Goal: Information Seeking & Learning: Understand process/instructions

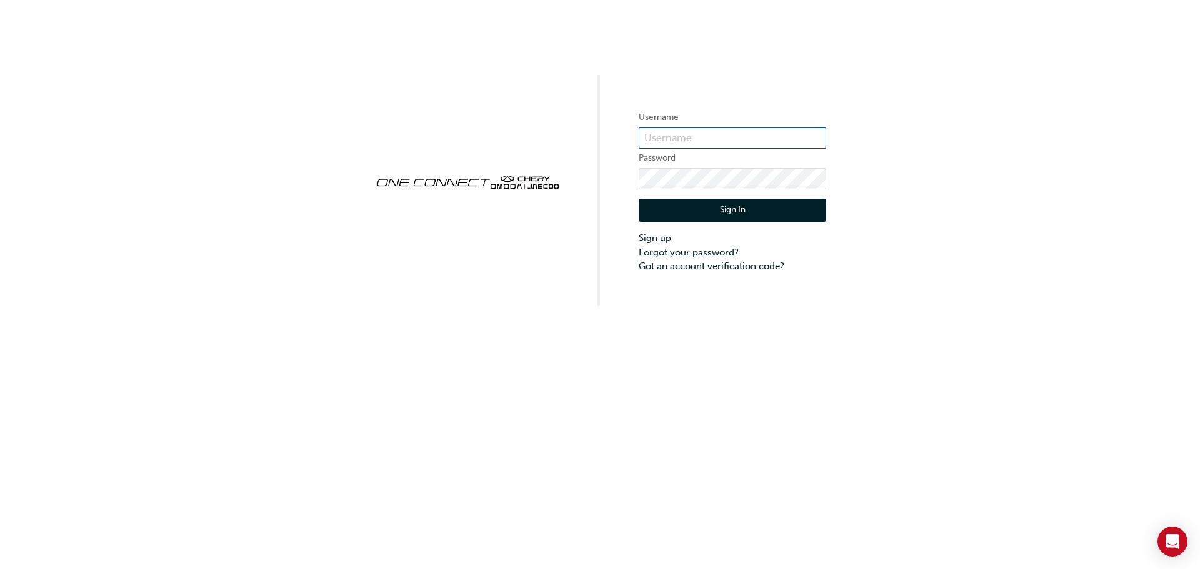
type input "CHAU0291"
click at [734, 214] on button "Sign In" at bounding box center [732, 211] width 187 height 24
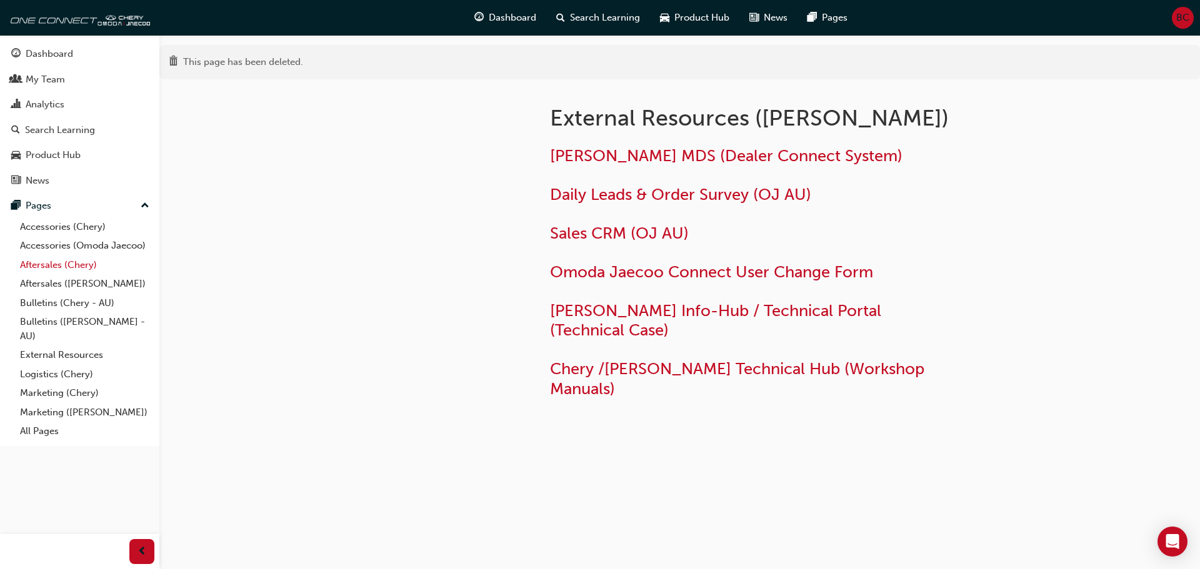
click at [43, 266] on link "Aftersales (Chery)" at bounding box center [84, 265] width 139 height 19
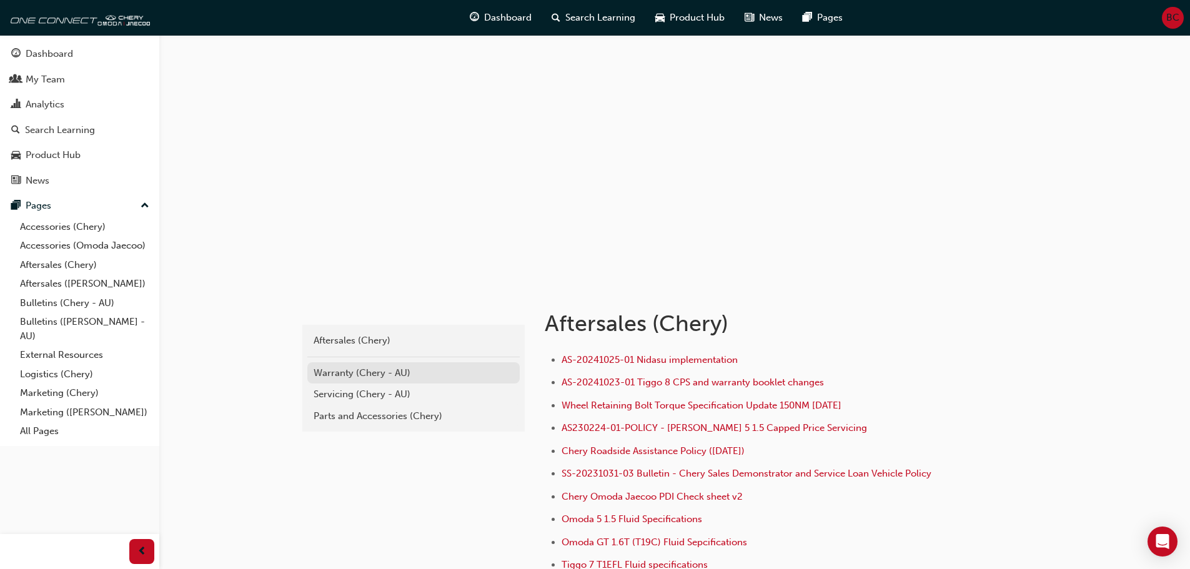
click at [344, 372] on div "Warranty (Chery - AU)" at bounding box center [414, 373] width 200 height 14
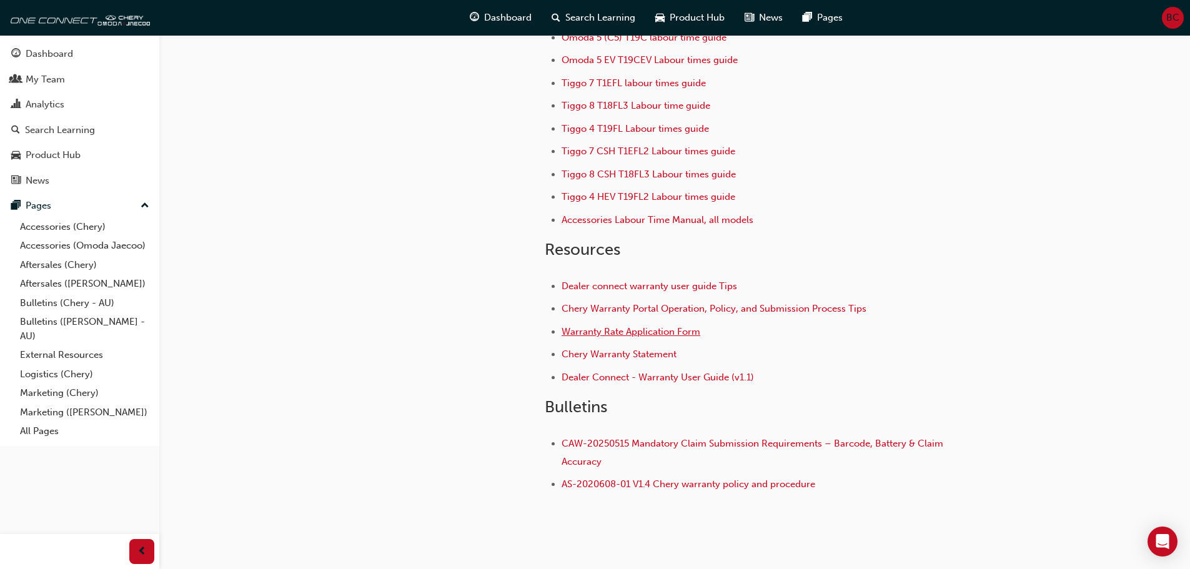
scroll to position [172, 0]
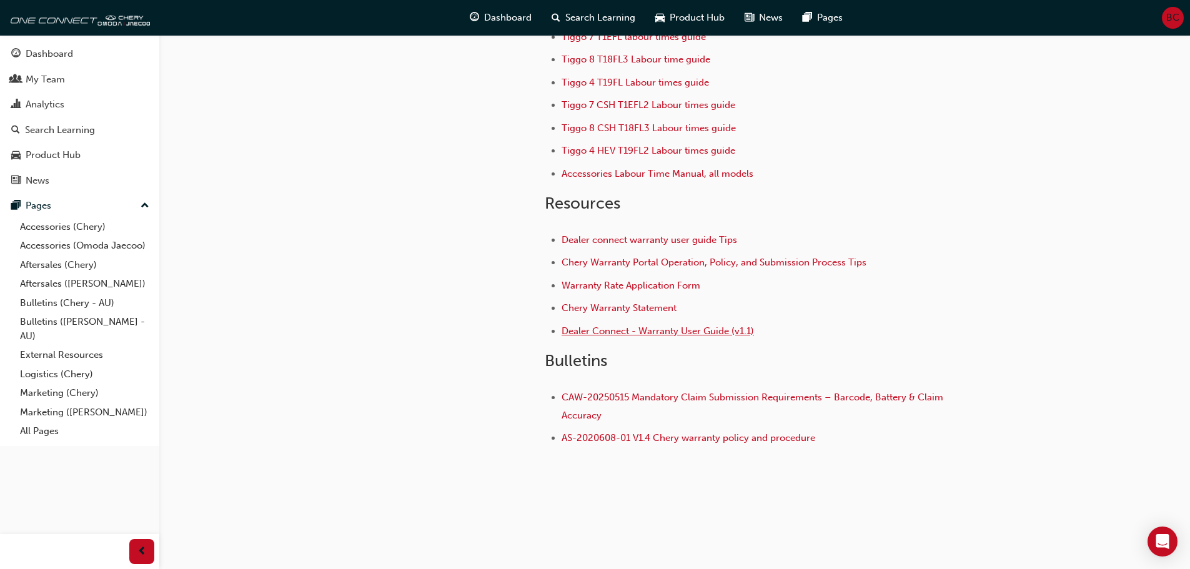
click at [669, 334] on span "Dealer Connect - Warranty User Guide (v1.1)" at bounding box center [658, 331] width 192 height 11
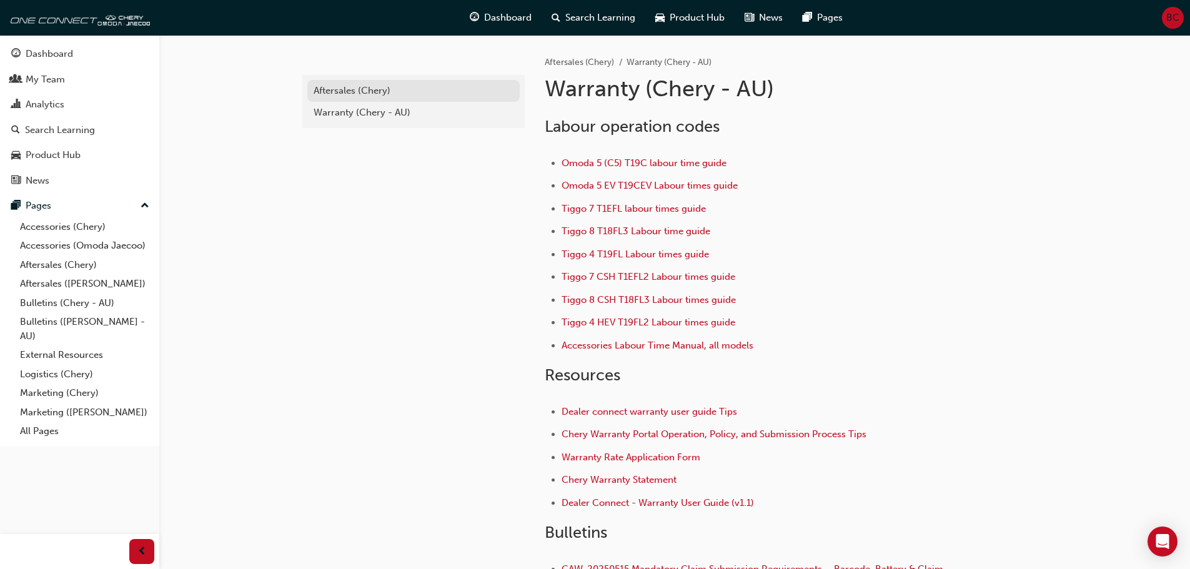
click at [343, 91] on div "Aftersales (Chery)" at bounding box center [414, 91] width 200 height 14
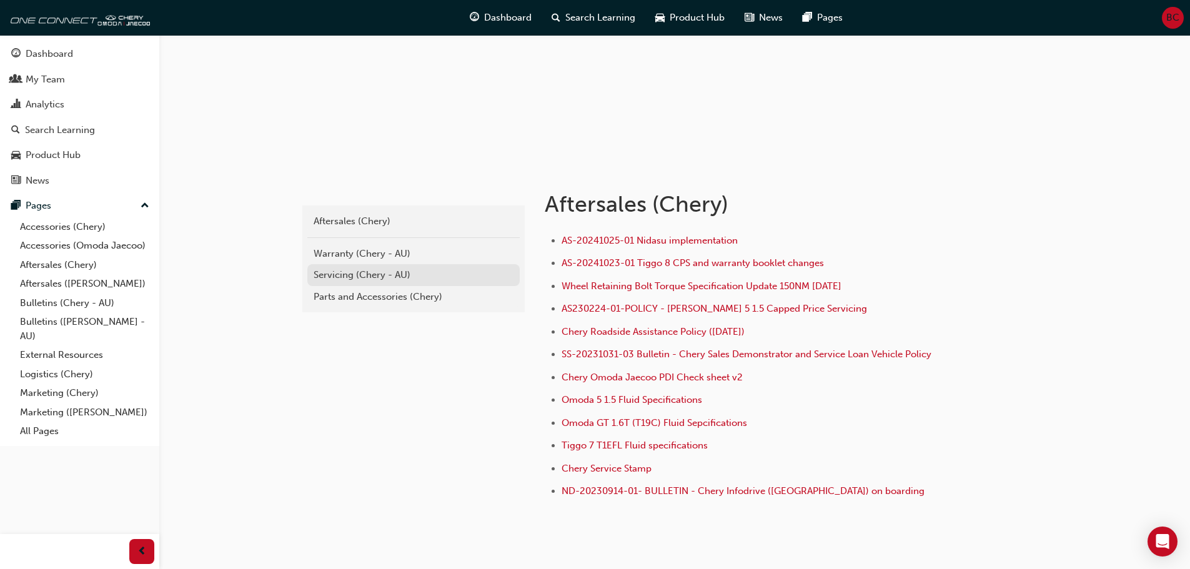
scroll to position [125, 0]
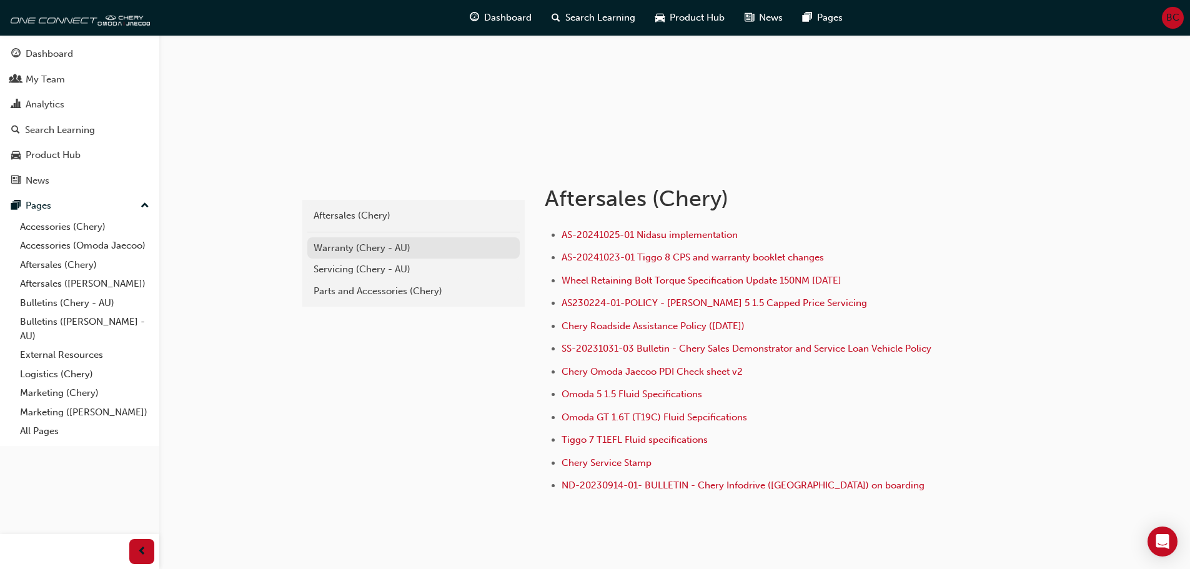
click at [353, 249] on div "Warranty (Chery - AU)" at bounding box center [414, 248] width 200 height 14
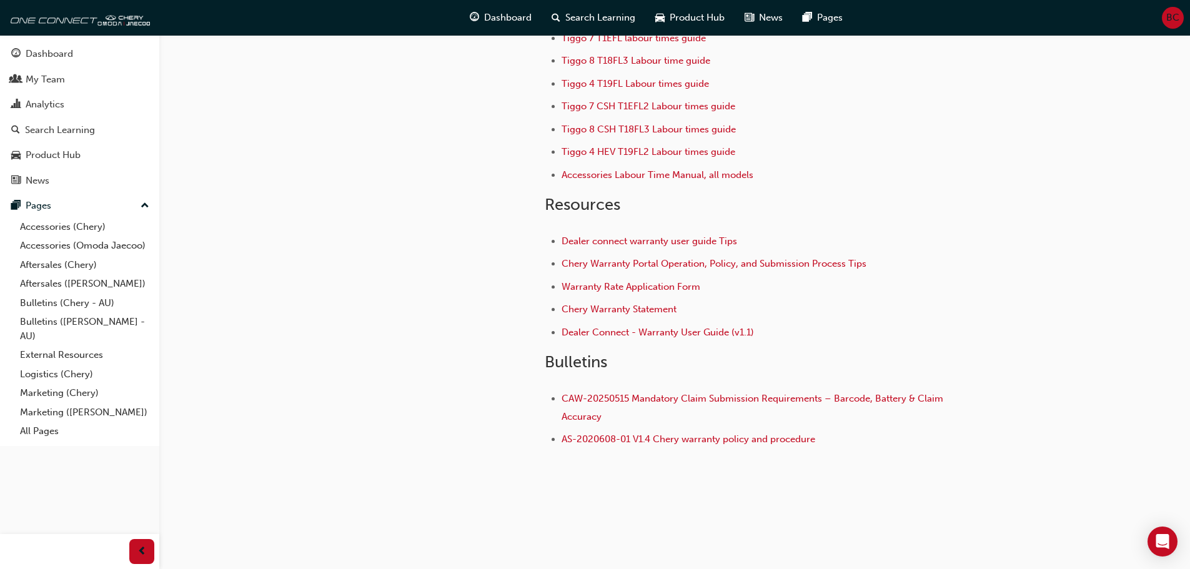
scroll to position [172, 0]
click at [649, 241] on span "Dealer connect warranty user guide Tips" at bounding box center [650, 239] width 176 height 11
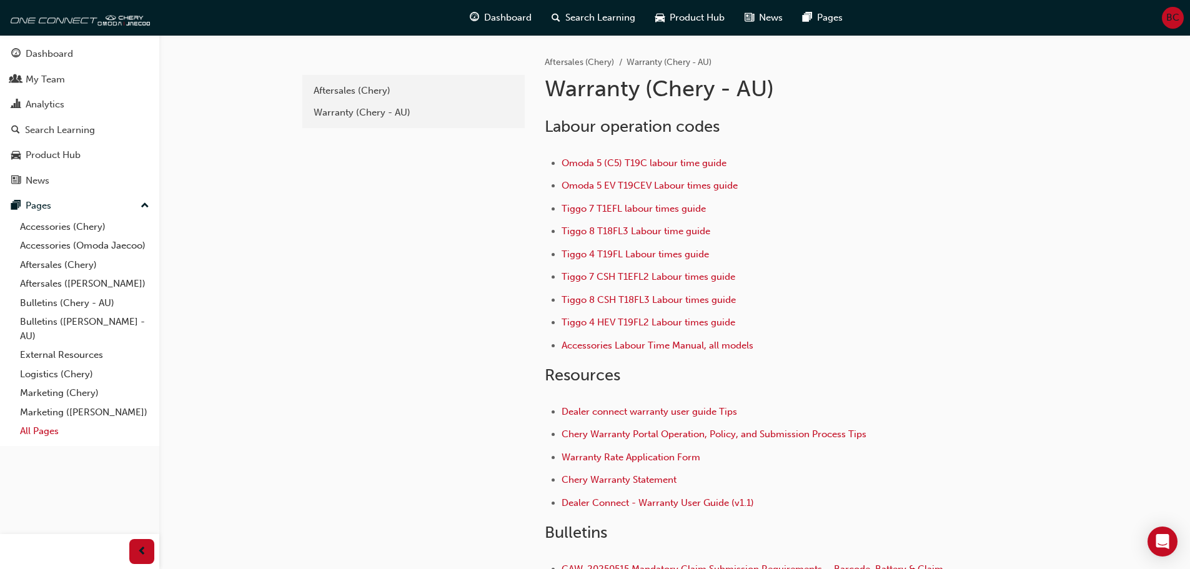
click at [38, 431] on link "All Pages" at bounding box center [84, 431] width 139 height 19
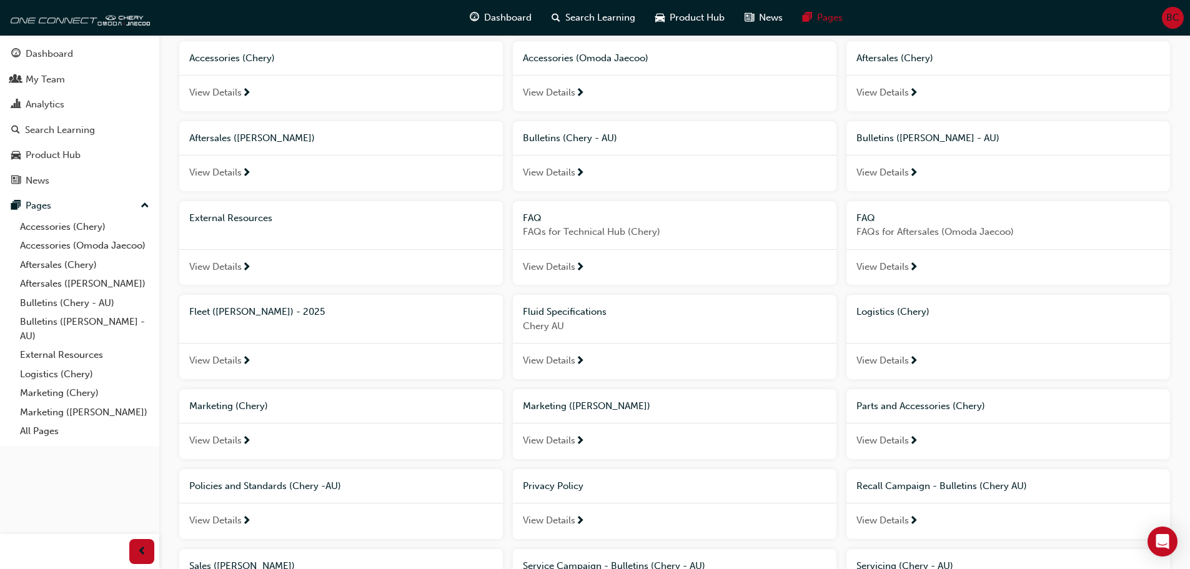
scroll to position [76, 0]
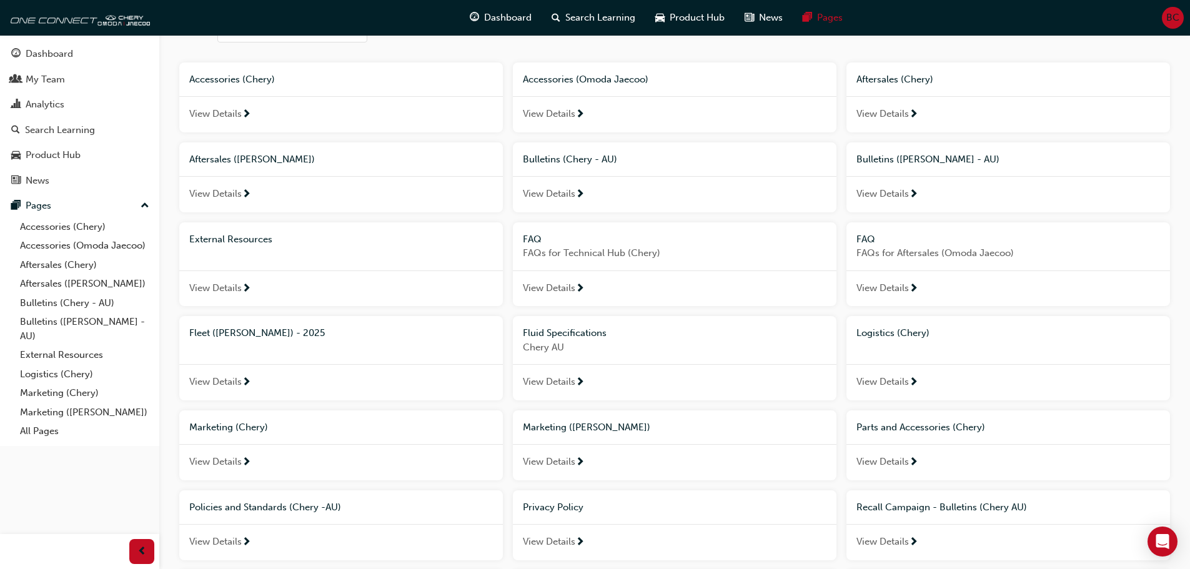
click at [574, 287] on span "View Details" at bounding box center [549, 288] width 52 height 14
